Goal: Task Accomplishment & Management: Complete application form

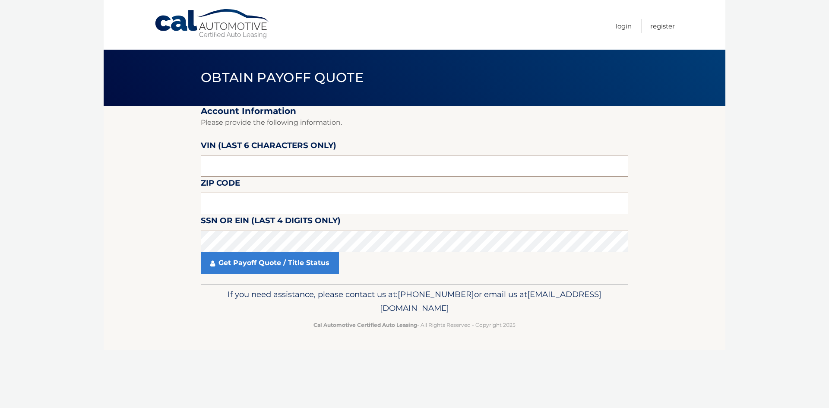
click at [218, 166] on input "text" at bounding box center [414, 166] width 427 height 22
click at [127, 207] on section "Account Information Please provide the following information. [PERSON_NAME] (la…" at bounding box center [415, 195] width 622 height 178
click at [218, 168] on input "text" at bounding box center [414, 166] width 427 height 22
click at [172, 195] on section "Account Information Please provide the following information. [PERSON_NAME] (la…" at bounding box center [415, 195] width 622 height 178
click at [229, 166] on input "text" at bounding box center [414, 166] width 427 height 22
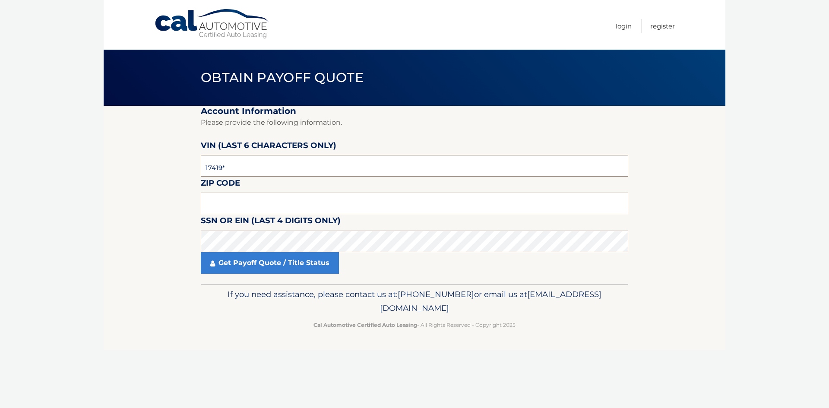
type input "174192"
click at [130, 211] on section "Account Information Please provide the following information. [PERSON_NAME] (la…" at bounding box center [415, 195] width 622 height 178
click at [215, 199] on input "text" at bounding box center [414, 204] width 427 height 22
click at [212, 206] on input "text" at bounding box center [414, 204] width 427 height 22
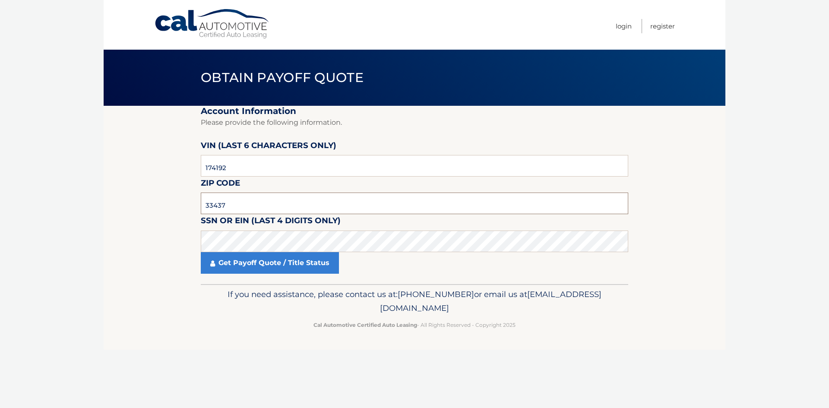
type input "33437"
click at [131, 237] on section "Account Information Please provide the following information. [PERSON_NAME] (la…" at bounding box center [415, 195] width 622 height 178
click at [246, 275] on fieldset "Account Information Please provide the following information. [PERSON_NAME] (la…" at bounding box center [414, 195] width 427 height 178
click at [252, 265] on link "Get Payoff Quote / Title Status" at bounding box center [270, 263] width 138 height 22
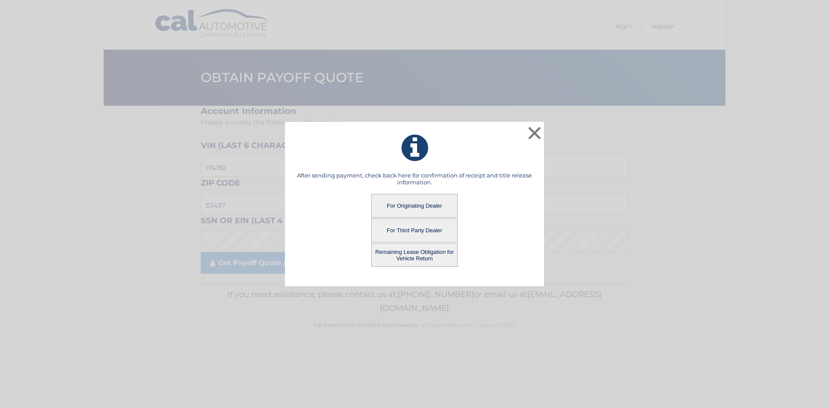
click at [408, 204] on button "For Originating Dealer" at bounding box center [414, 206] width 86 height 24
click at [405, 204] on button "For Originating Dealer" at bounding box center [414, 206] width 86 height 24
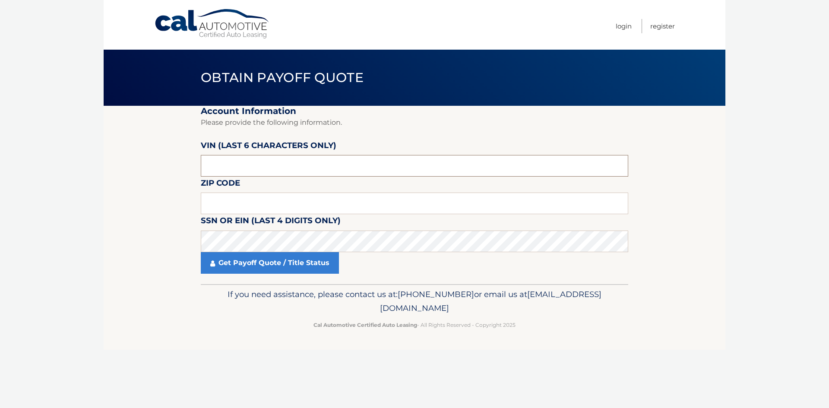
click at [218, 166] on input "text" at bounding box center [414, 166] width 427 height 22
type input "174192"
click at [215, 199] on input "text" at bounding box center [414, 204] width 427 height 22
click at [213, 205] on input "text" at bounding box center [414, 204] width 427 height 22
type input "33437"
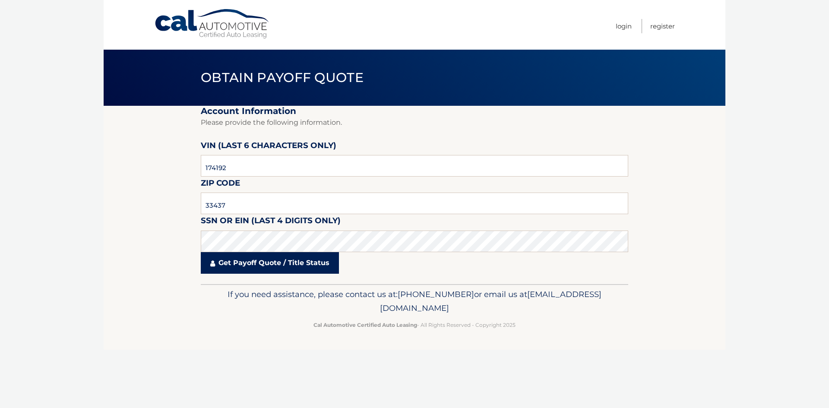
click at [231, 265] on link "Get Payoff Quote / Title Status" at bounding box center [270, 263] width 138 height 22
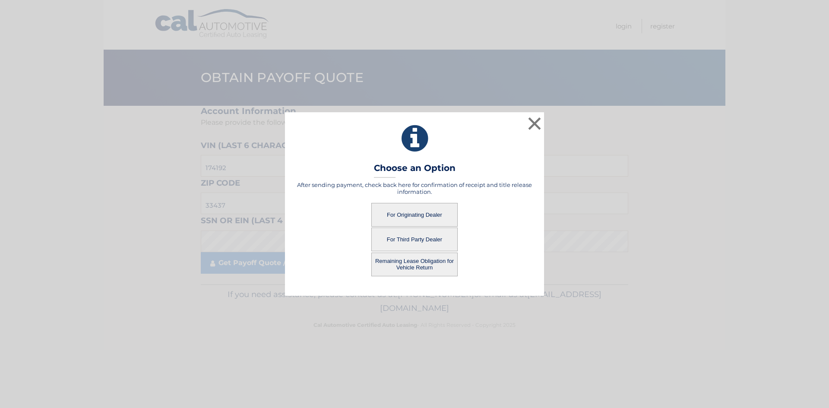
click at [420, 213] on button "For Originating Dealer" at bounding box center [414, 215] width 86 height 24
click at [413, 213] on button "For Originating Dealer" at bounding box center [414, 215] width 86 height 24
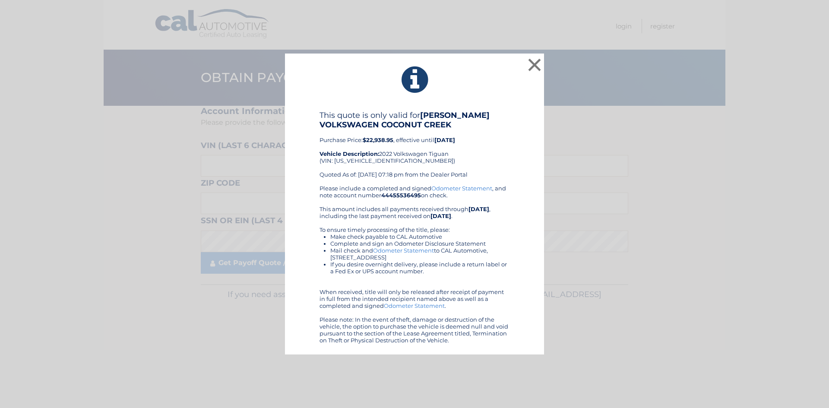
click at [404, 251] on link "Odometer Statement" at bounding box center [403, 250] width 61 height 7
click at [537, 64] on button "×" at bounding box center [534, 64] width 17 height 17
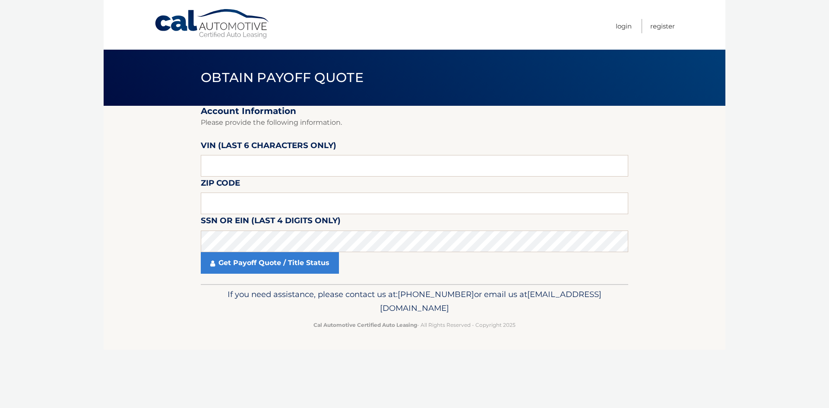
click at [52, 259] on body "Cal Automotive Menu Login Register Obtain Payoff Quote" at bounding box center [414, 204] width 829 height 408
click at [112, 193] on section "Account Information Please provide the following information. VIN (last 6 chara…" at bounding box center [415, 195] width 622 height 178
